Goal: Task Accomplishment & Management: Complete application form

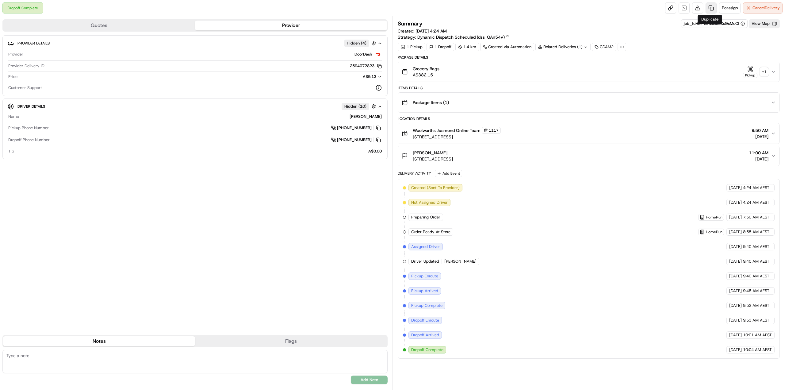
click at [711, 5] on link at bounding box center [710, 7] width 11 height 11
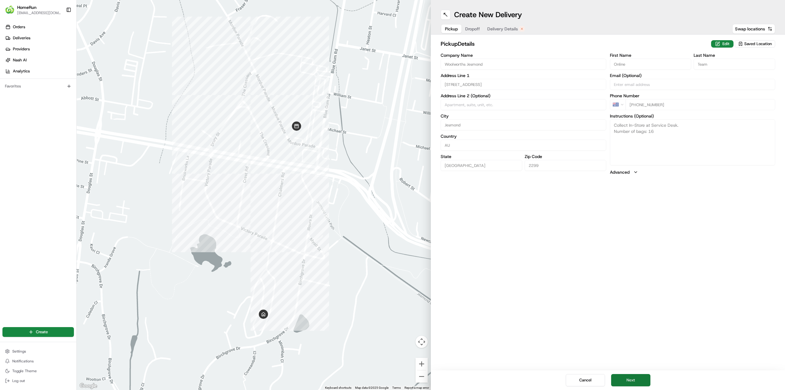
click at [641, 378] on button "Next" at bounding box center [630, 380] width 39 height 12
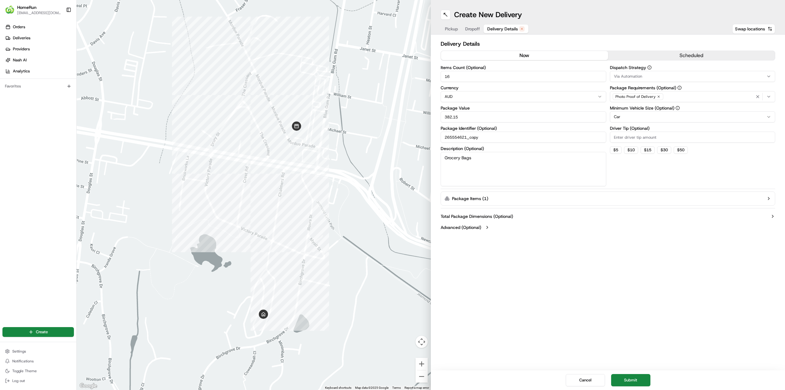
click at [498, 53] on button "now" at bounding box center [524, 55] width 167 height 9
click at [644, 376] on button "Submit" at bounding box center [630, 380] width 39 height 12
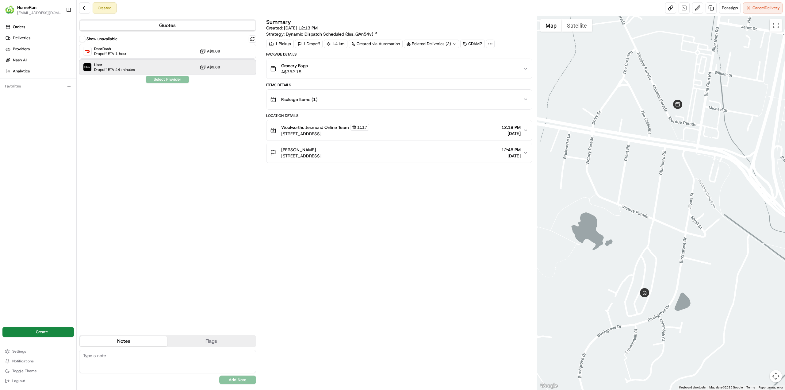
click at [148, 71] on div "Uber Dropoff ETA 44 minutes A$9.68" at bounding box center [167, 67] width 177 height 15
click at [167, 81] on button "Assign Provider" at bounding box center [168, 79] width 44 height 7
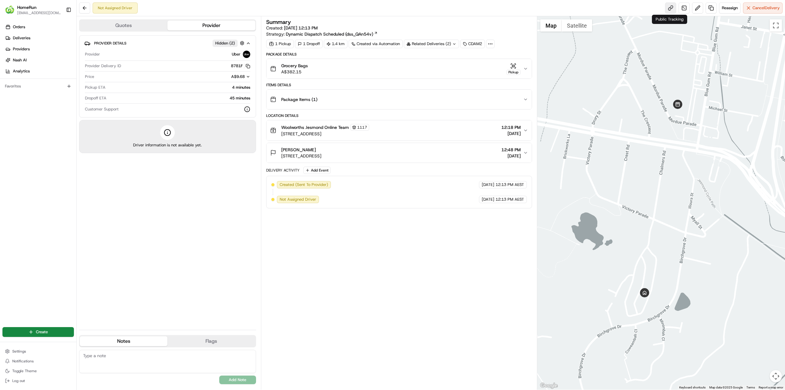
click at [672, 9] on link at bounding box center [670, 7] width 11 height 11
